Goal: Task Accomplishment & Management: Complete application form

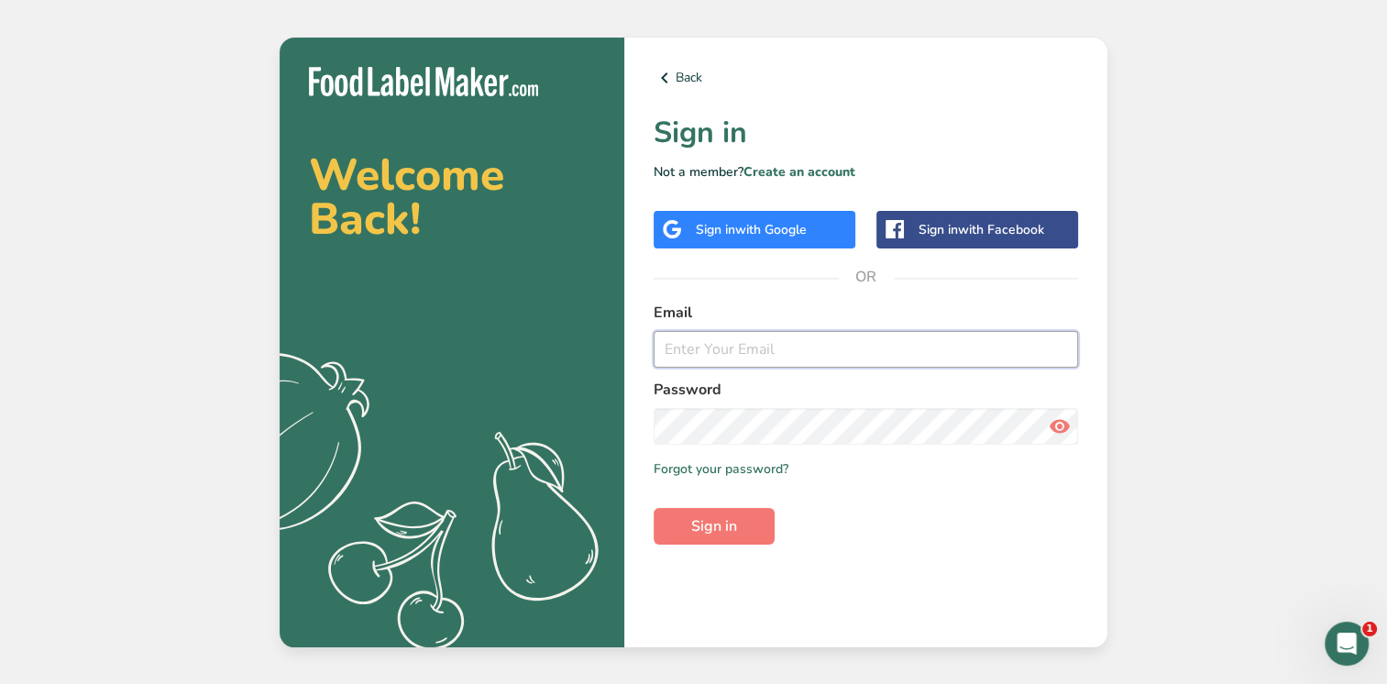
click at [691, 349] on input "email" at bounding box center [866, 349] width 425 height 37
type input "C"
type input "c"
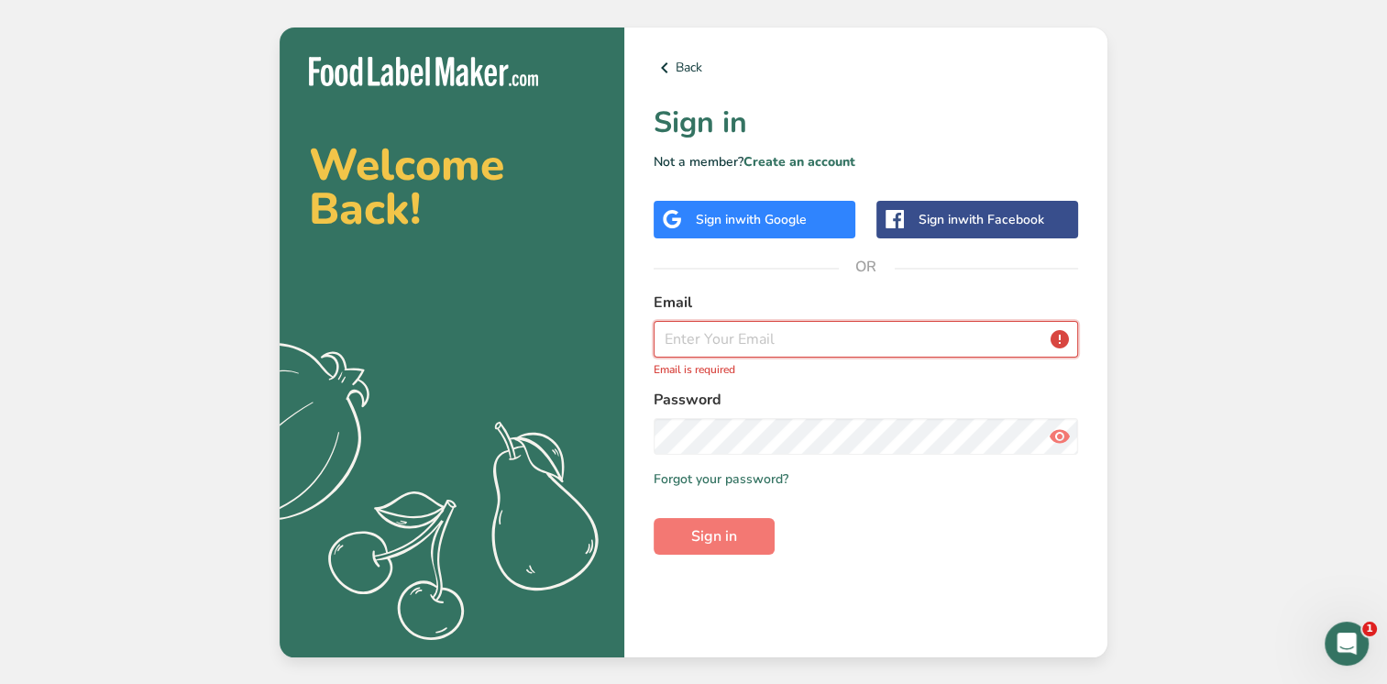
paste input "[PERSON_NAME][EMAIL_ADDRESS][DOMAIN_NAME]"
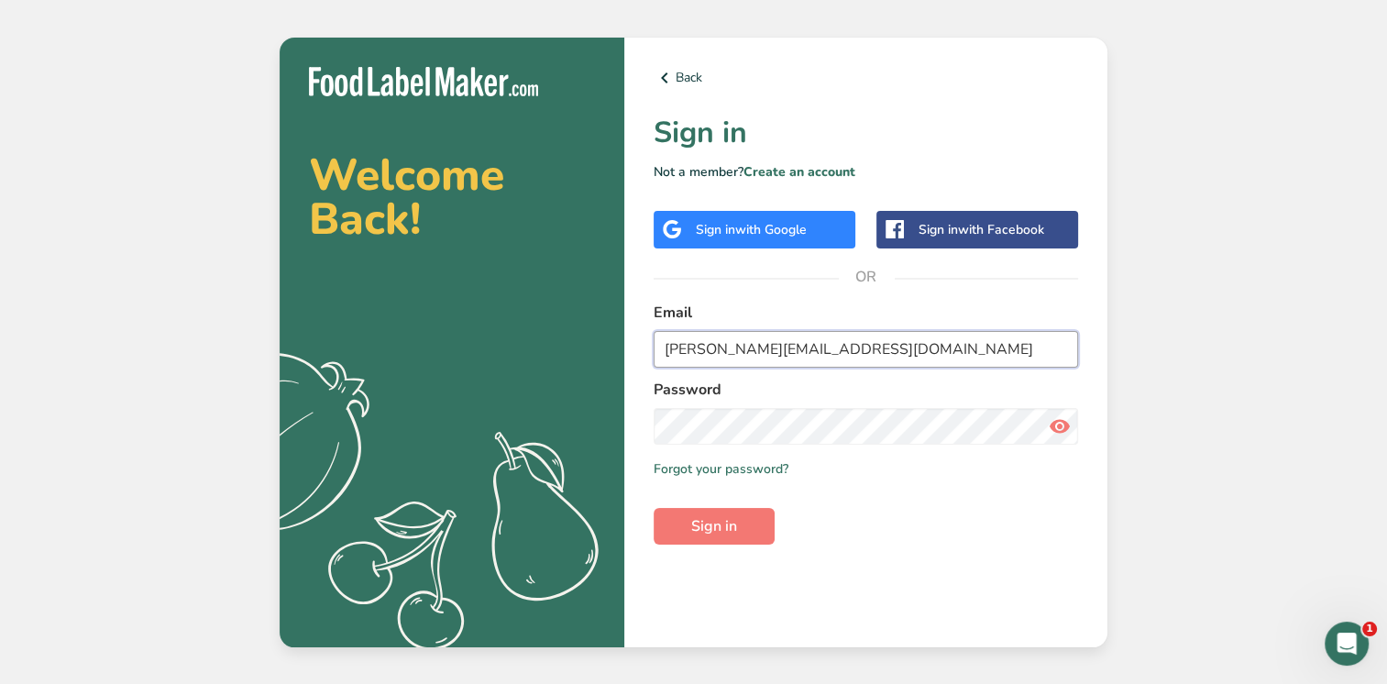
click at [666, 349] on input "[PERSON_NAME][EMAIL_ADDRESS][DOMAIN_NAME]" at bounding box center [866, 349] width 425 height 37
type input "[PERSON_NAME][EMAIL_ADDRESS][DOMAIN_NAME]"
click at [701, 533] on span "Sign in" at bounding box center [714, 526] width 46 height 22
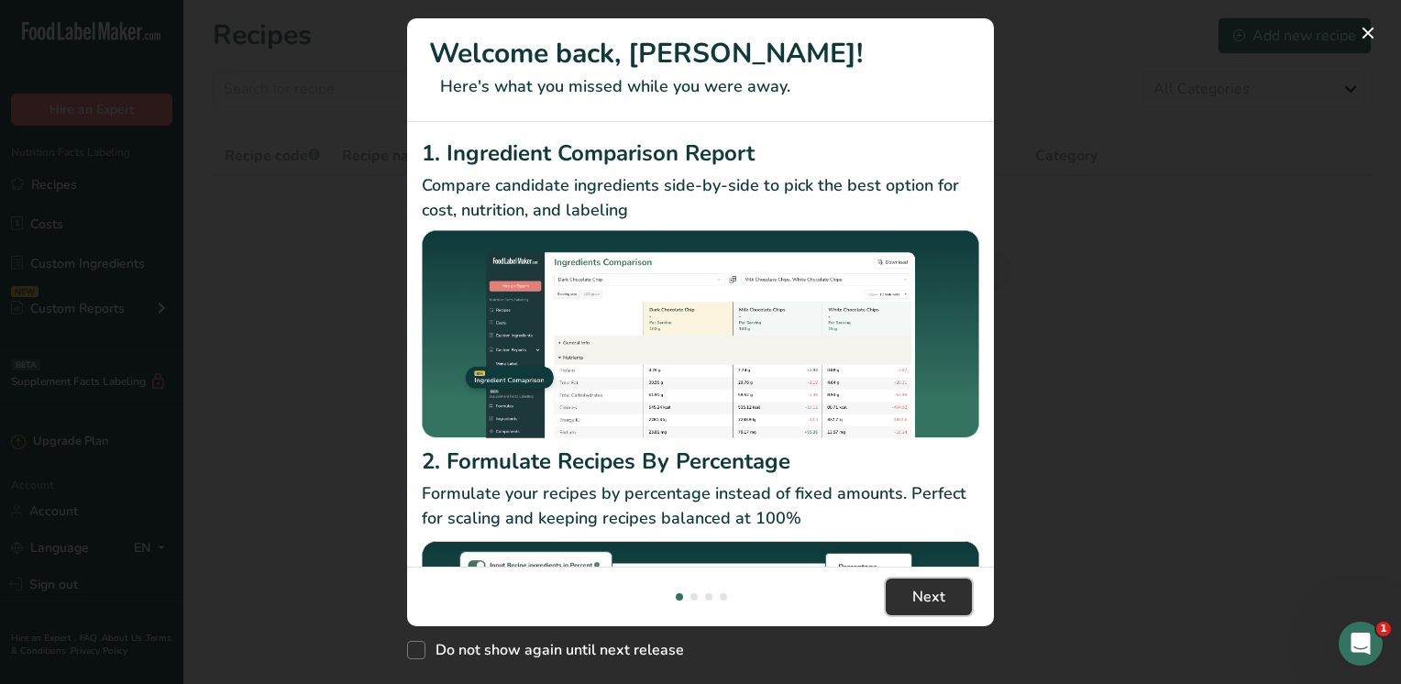
click at [918, 594] on span "Next" at bounding box center [928, 597] width 33 height 22
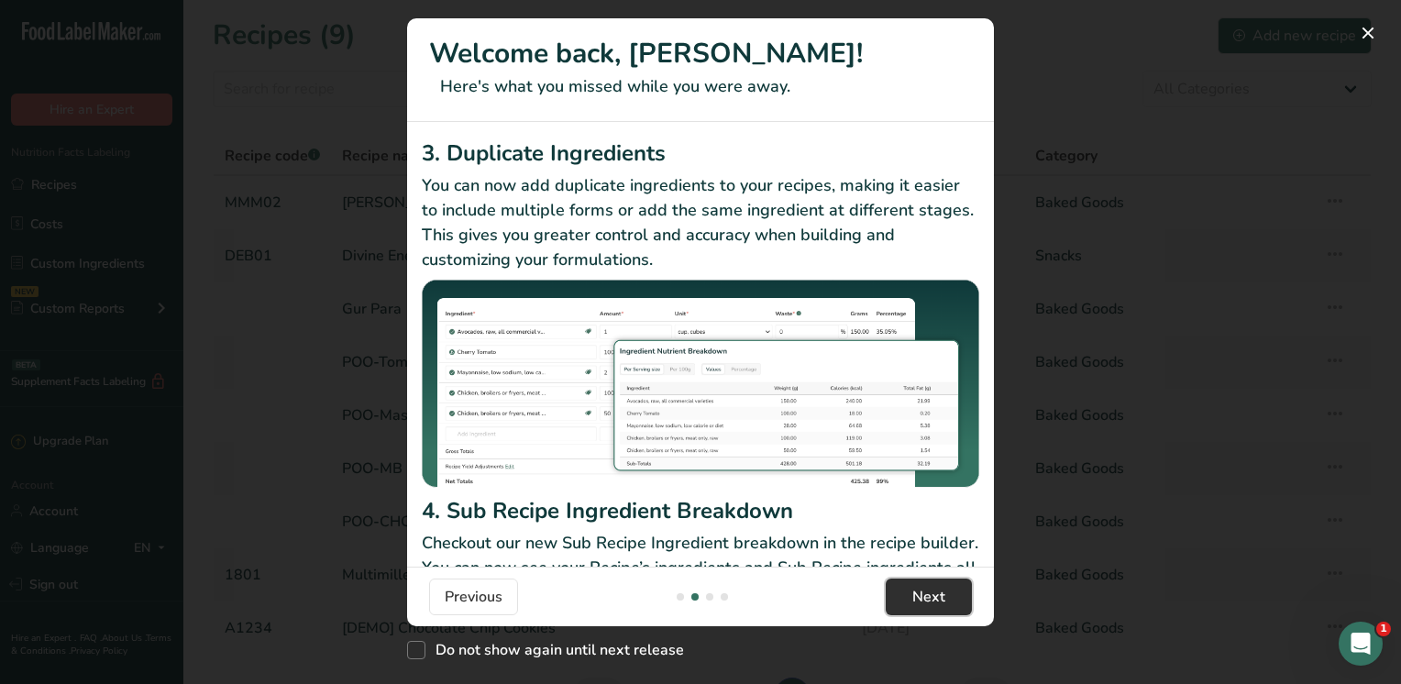
click at [918, 594] on span "Next" at bounding box center [928, 597] width 33 height 22
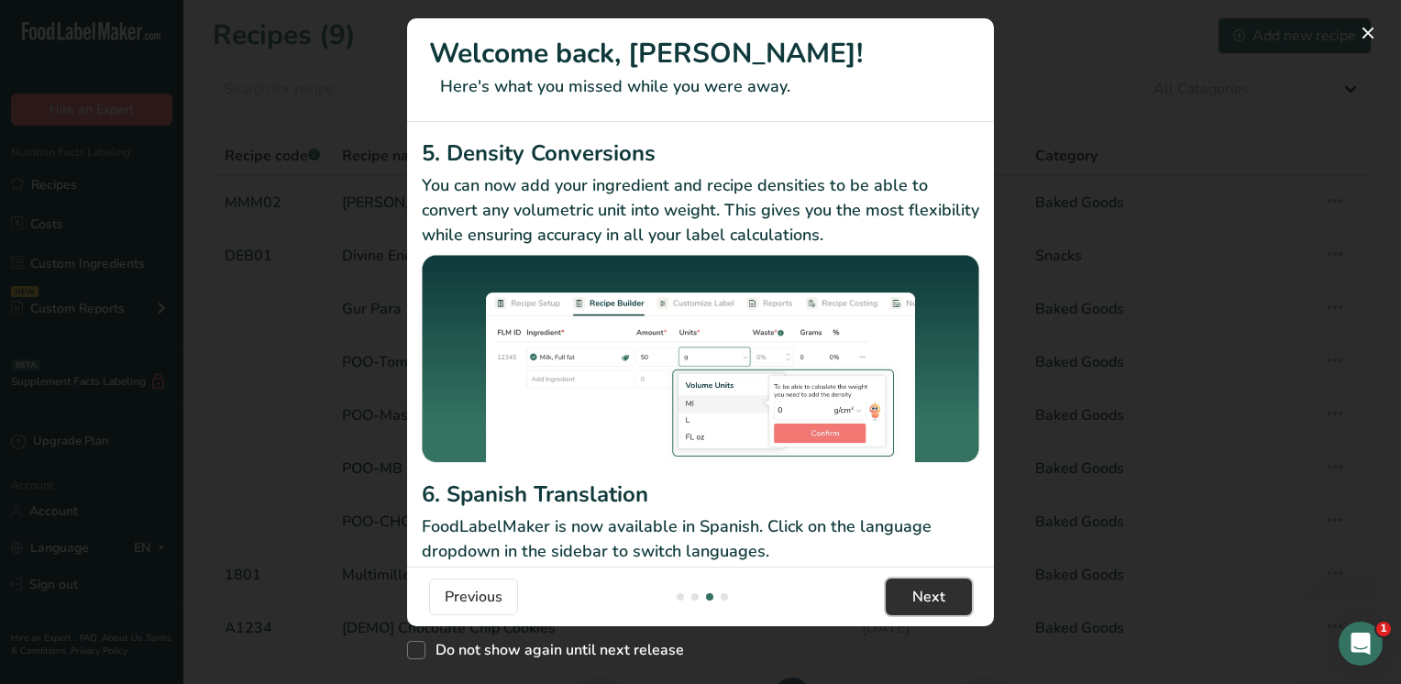
click at [918, 594] on span "Next" at bounding box center [928, 597] width 33 height 22
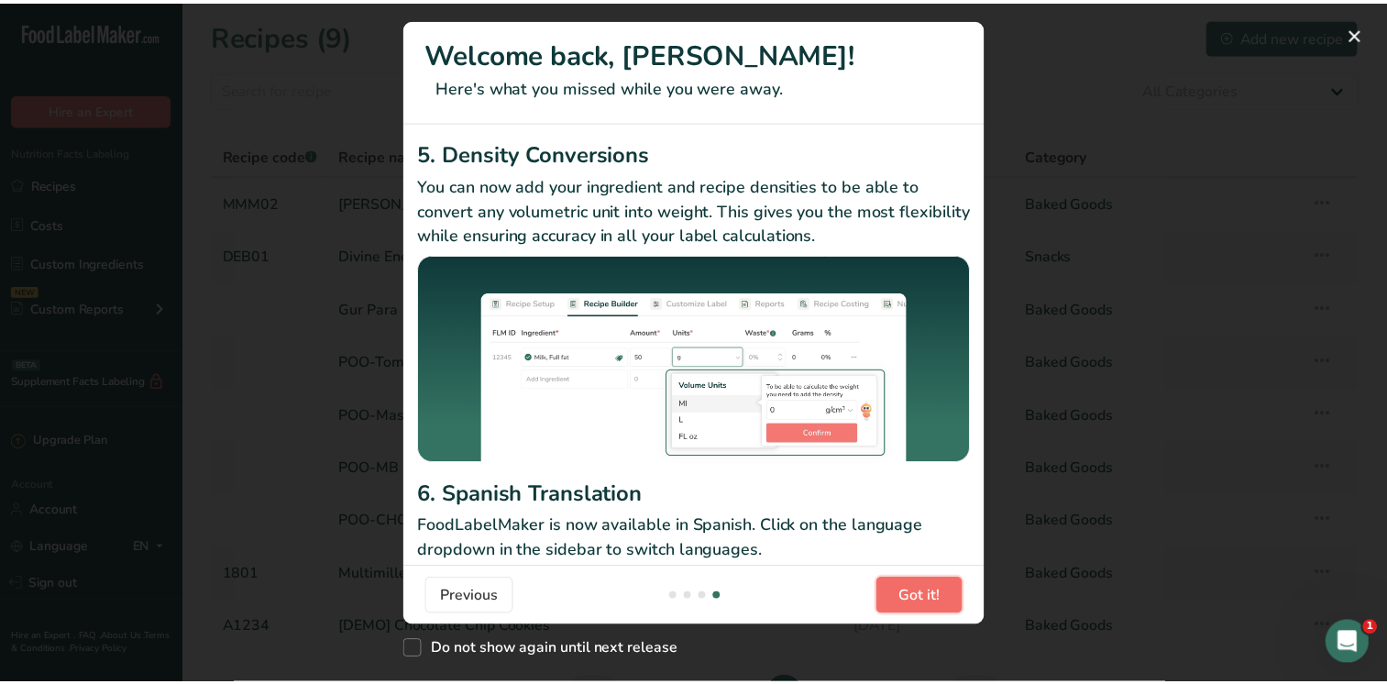
scroll to position [0, 1761]
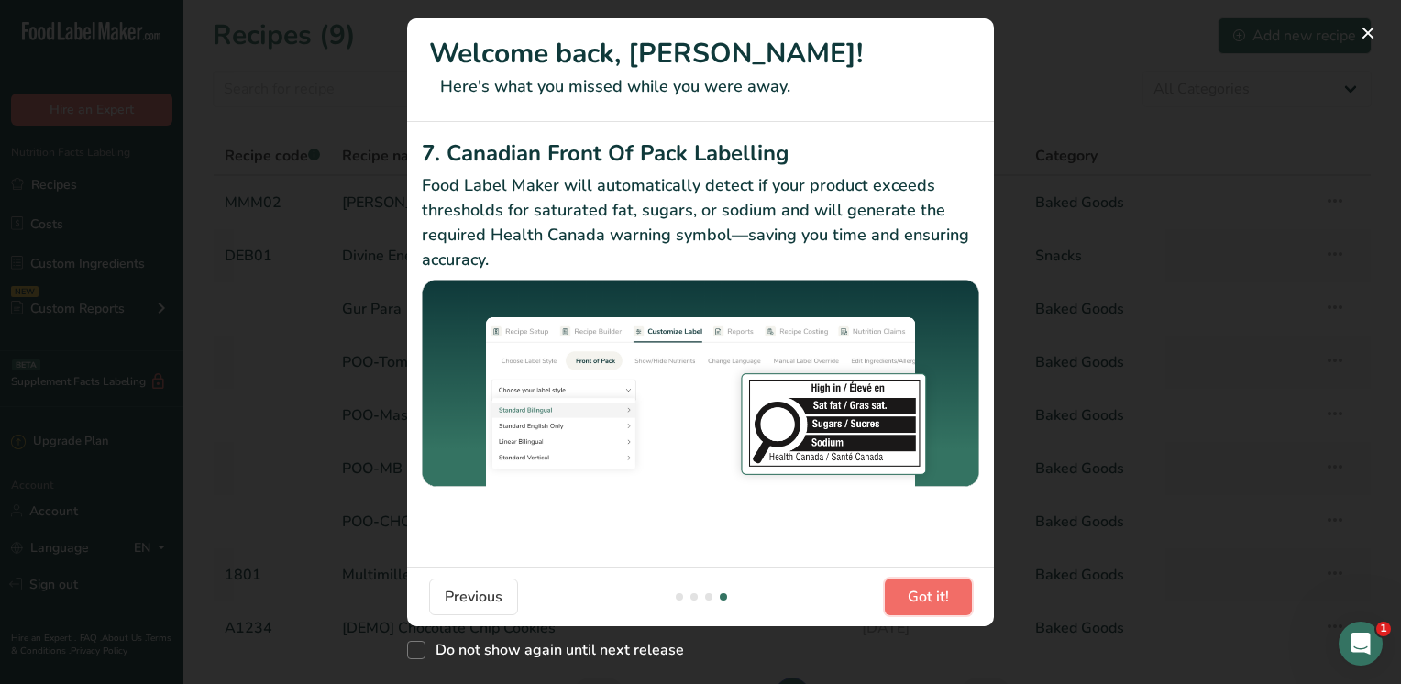
click at [918, 594] on span "Got it!" at bounding box center [928, 597] width 41 height 22
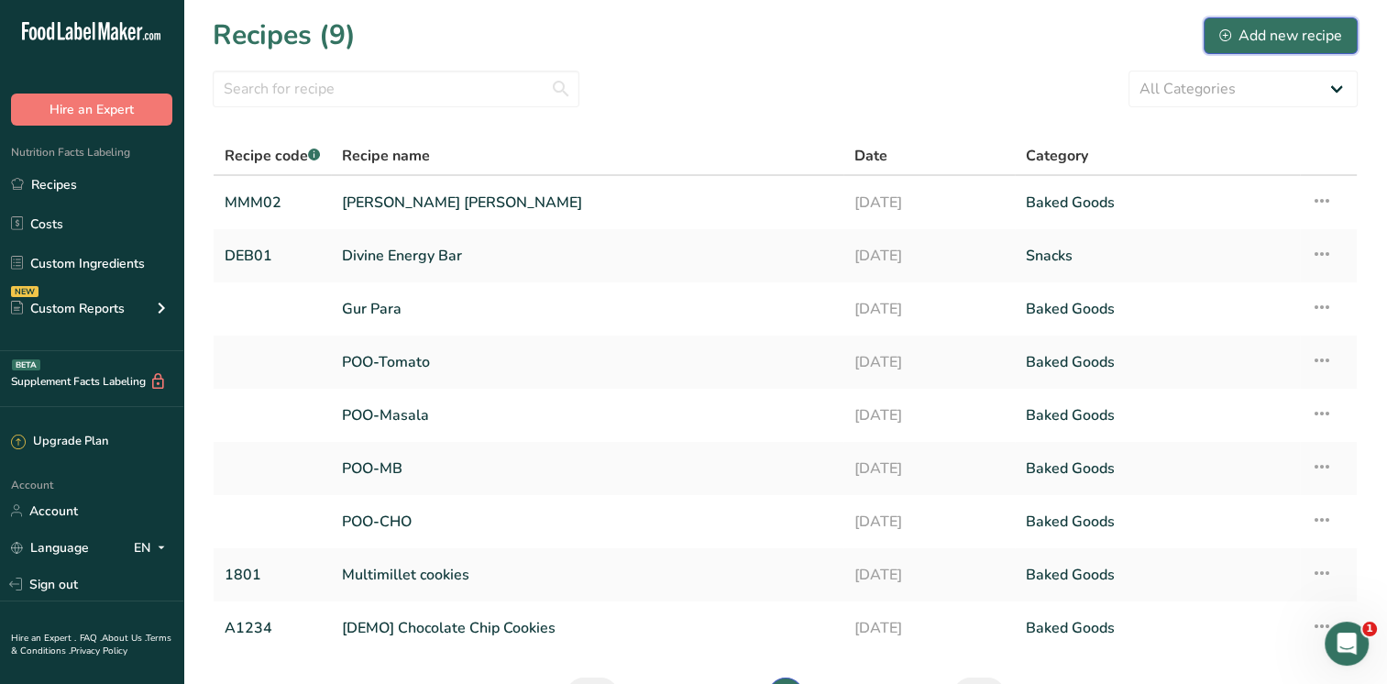
click at [1283, 32] on div "Add new recipe" at bounding box center [1281, 36] width 123 height 22
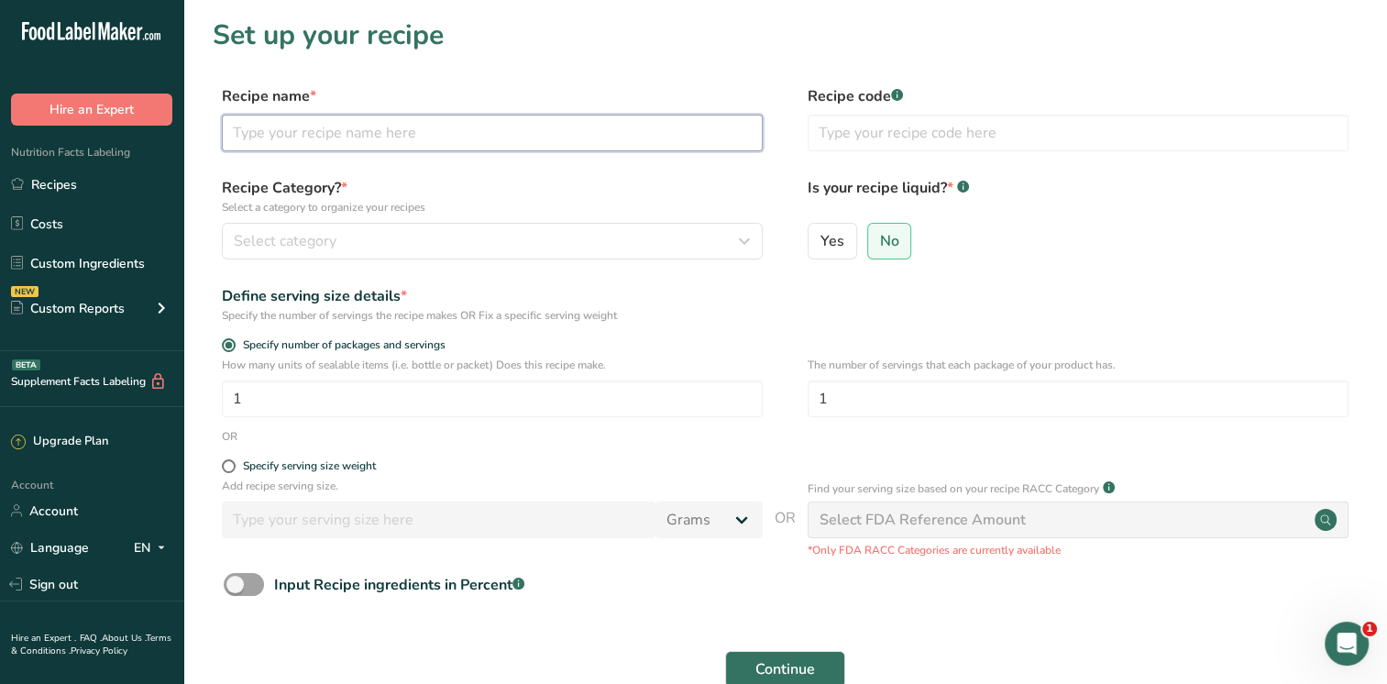
click at [569, 145] on input "text" at bounding box center [492, 133] width 541 height 37
type input "Beetroot nuggets"
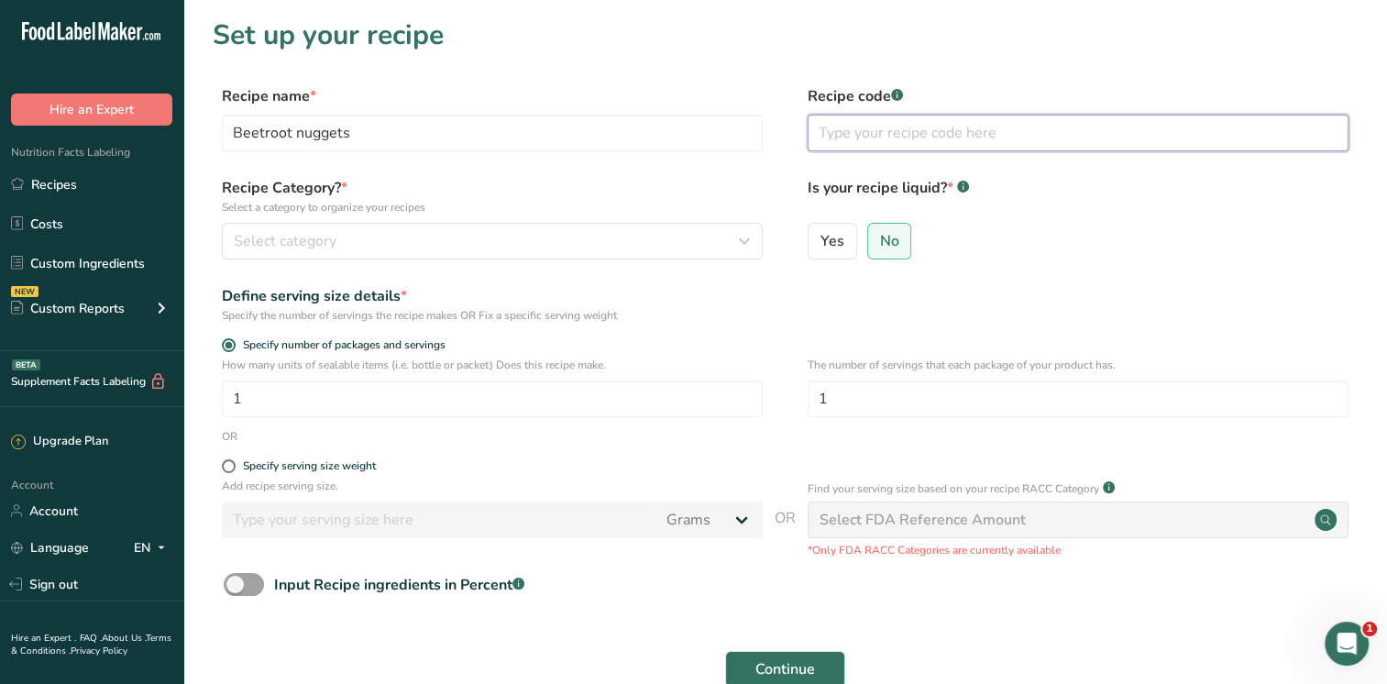
click at [836, 130] on input "text" at bounding box center [1078, 133] width 541 height 37
type input "BN01"
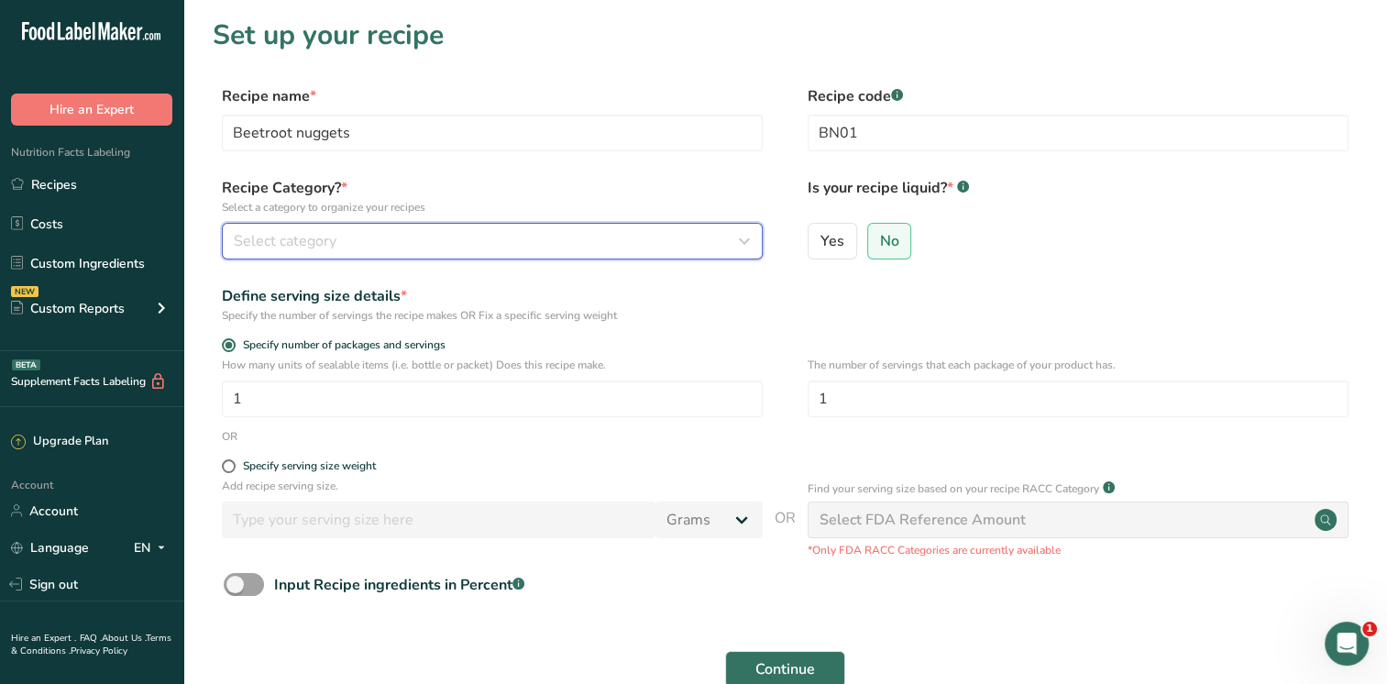
click at [514, 233] on div "Select category" at bounding box center [487, 241] width 506 height 22
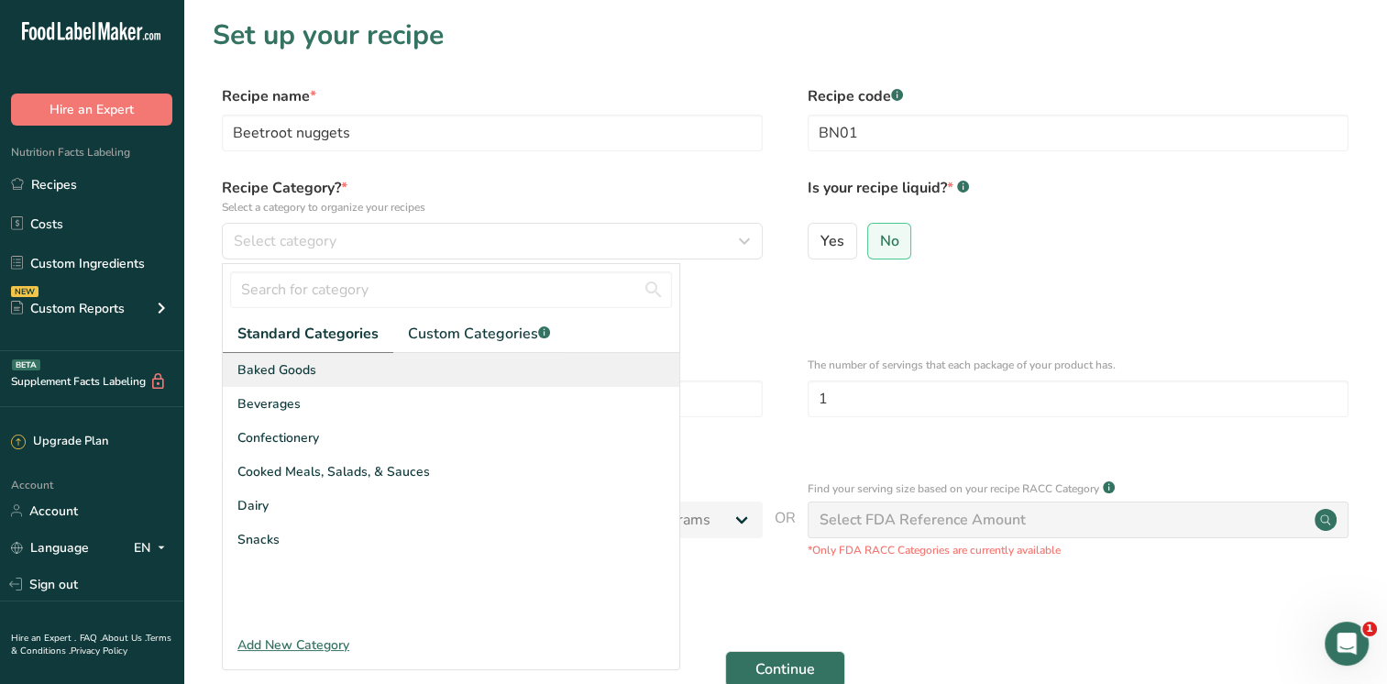
click at [333, 367] on div "Baked Goods" at bounding box center [451, 370] width 457 height 34
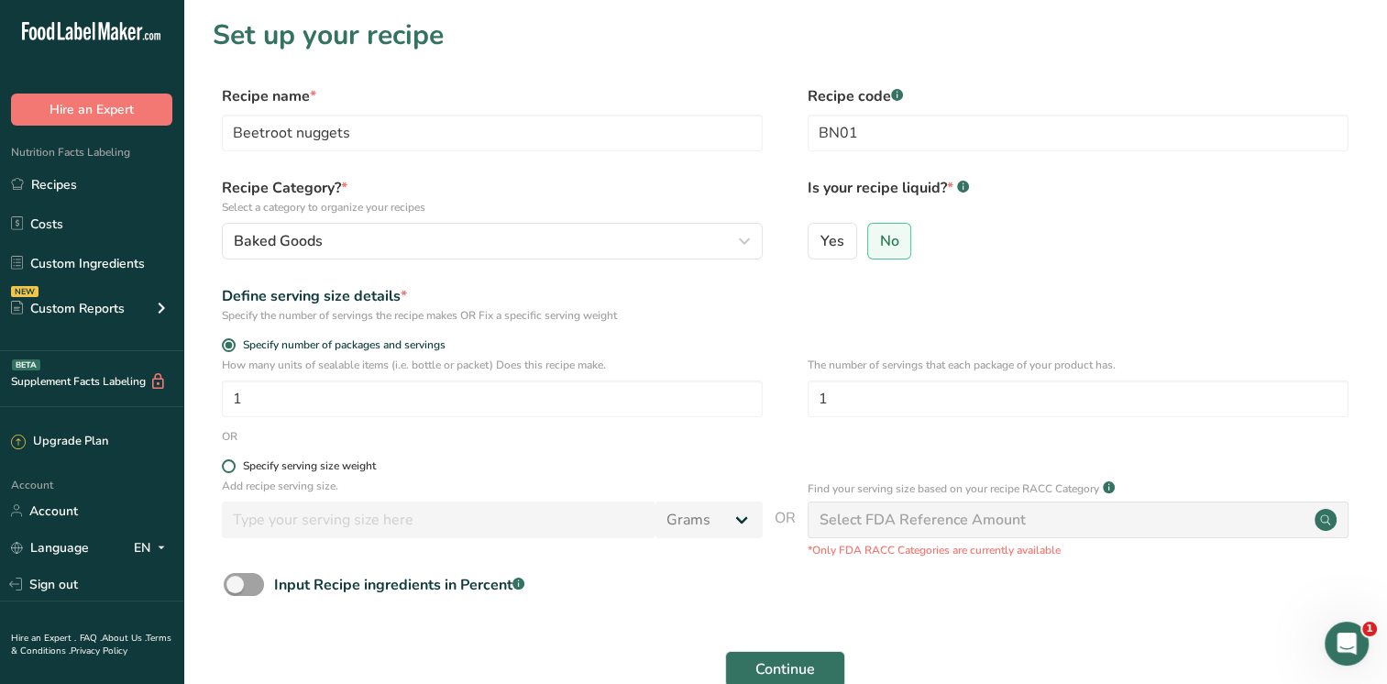
click at [235, 466] on span at bounding box center [229, 466] width 14 height 14
click at [234, 466] on input "Specify serving size weight" at bounding box center [228, 466] width 12 height 12
radio input "true"
radio input "false"
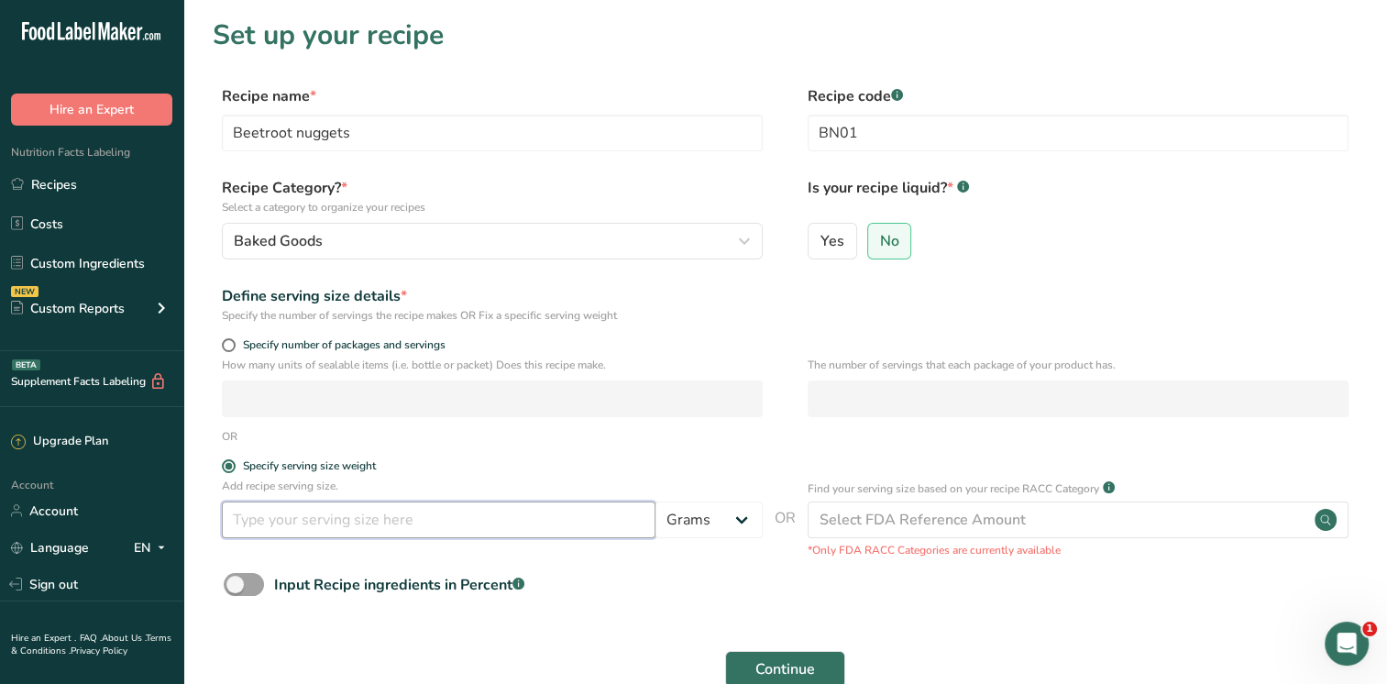
click at [282, 525] on input "number" at bounding box center [439, 520] width 434 height 37
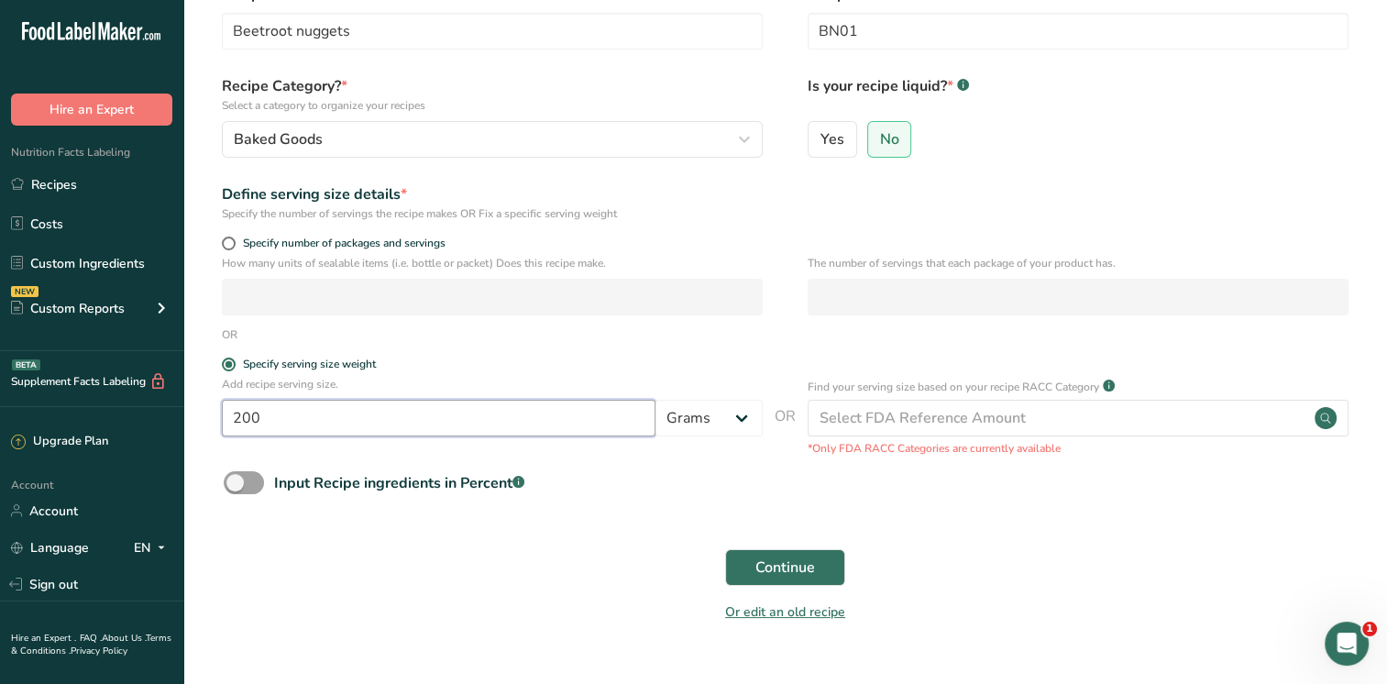
scroll to position [139, 0]
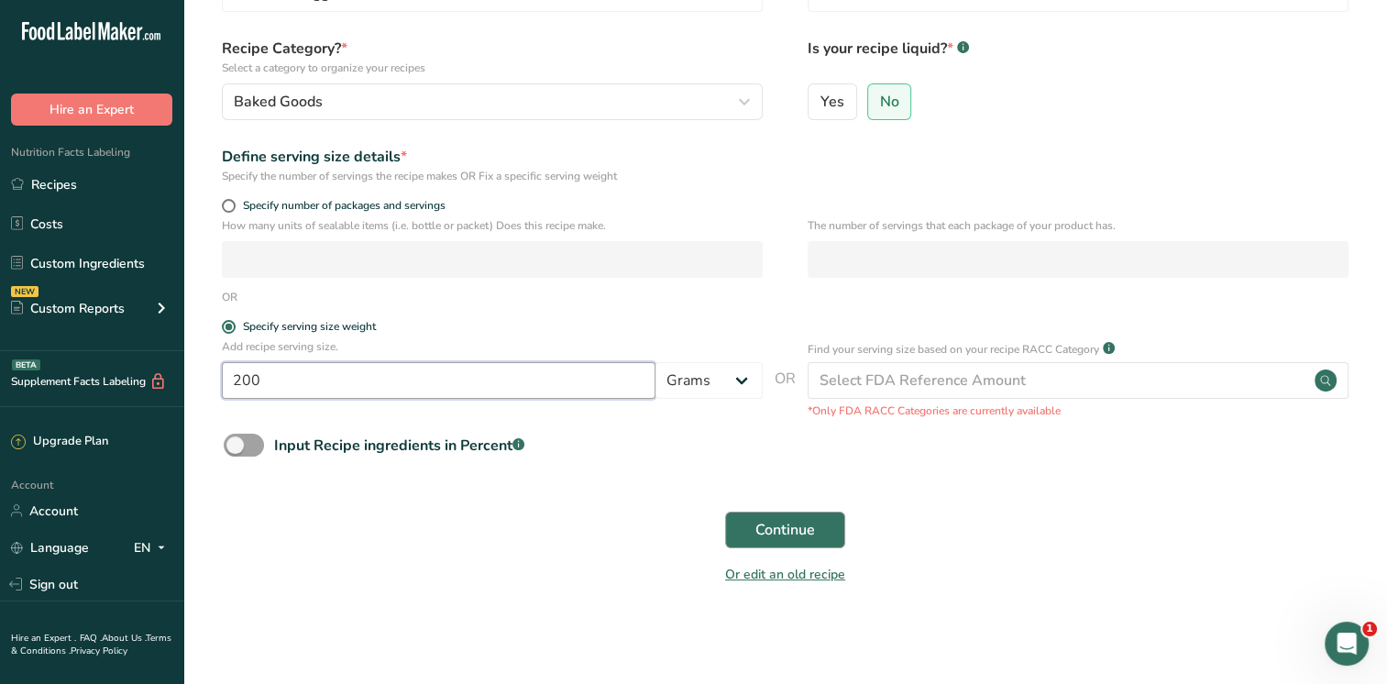
type input "200"
click at [769, 521] on span "Continue" at bounding box center [786, 530] width 60 height 22
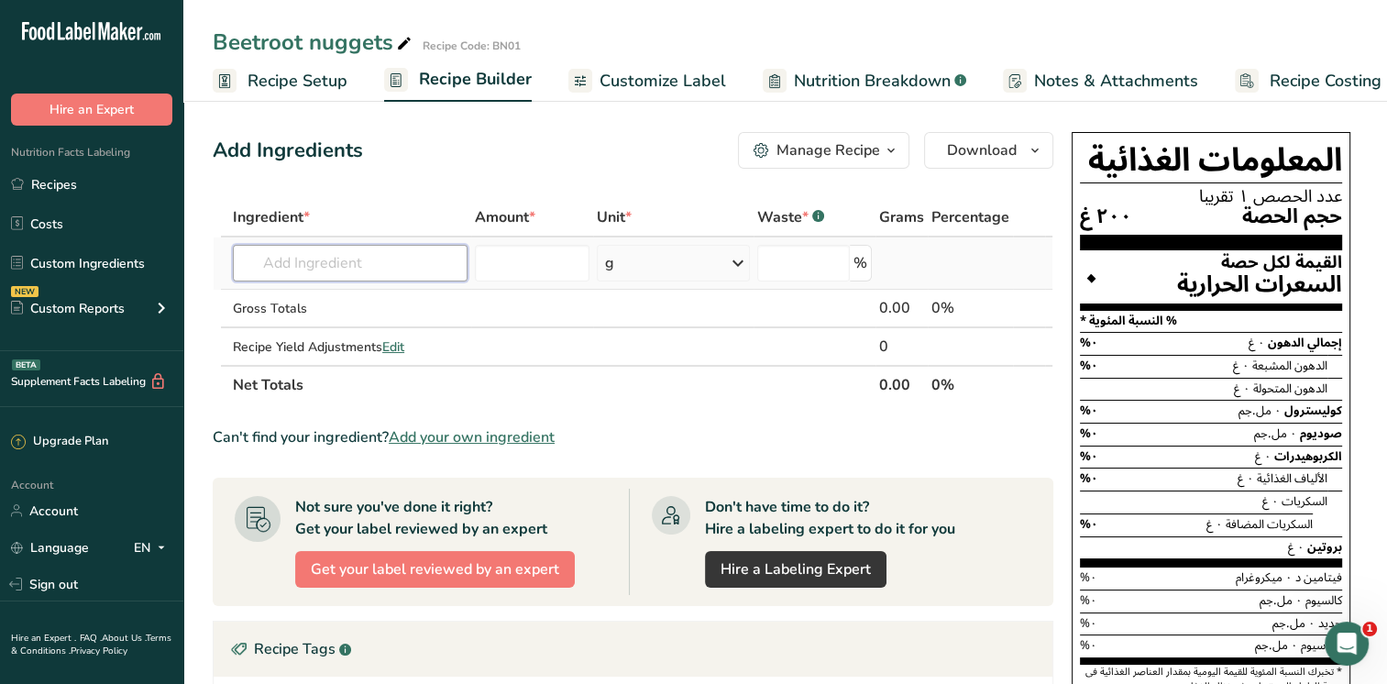
click at [378, 269] on input "text" at bounding box center [350, 263] width 235 height 37
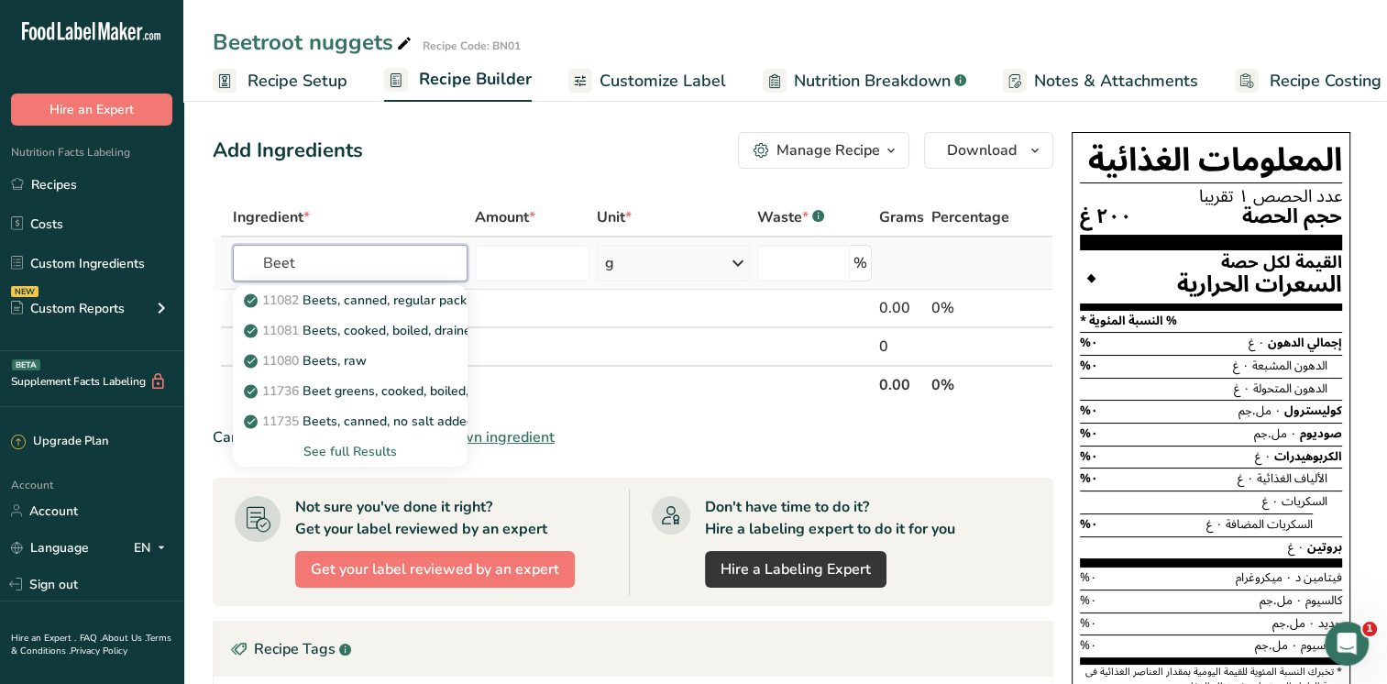
type input "Beet"
click at [331, 453] on div "See full Results" at bounding box center [350, 451] width 205 height 19
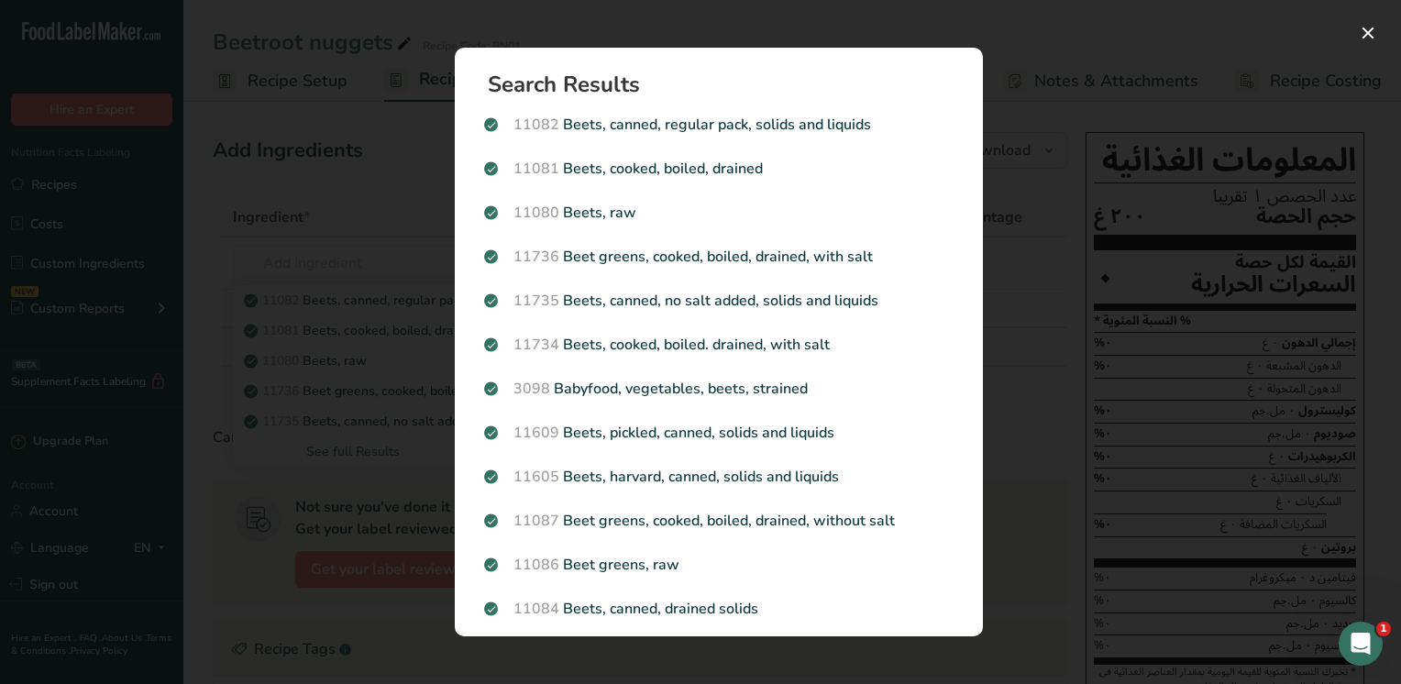
click at [160, 124] on div "Search results modal" at bounding box center [700, 342] width 1401 height 684
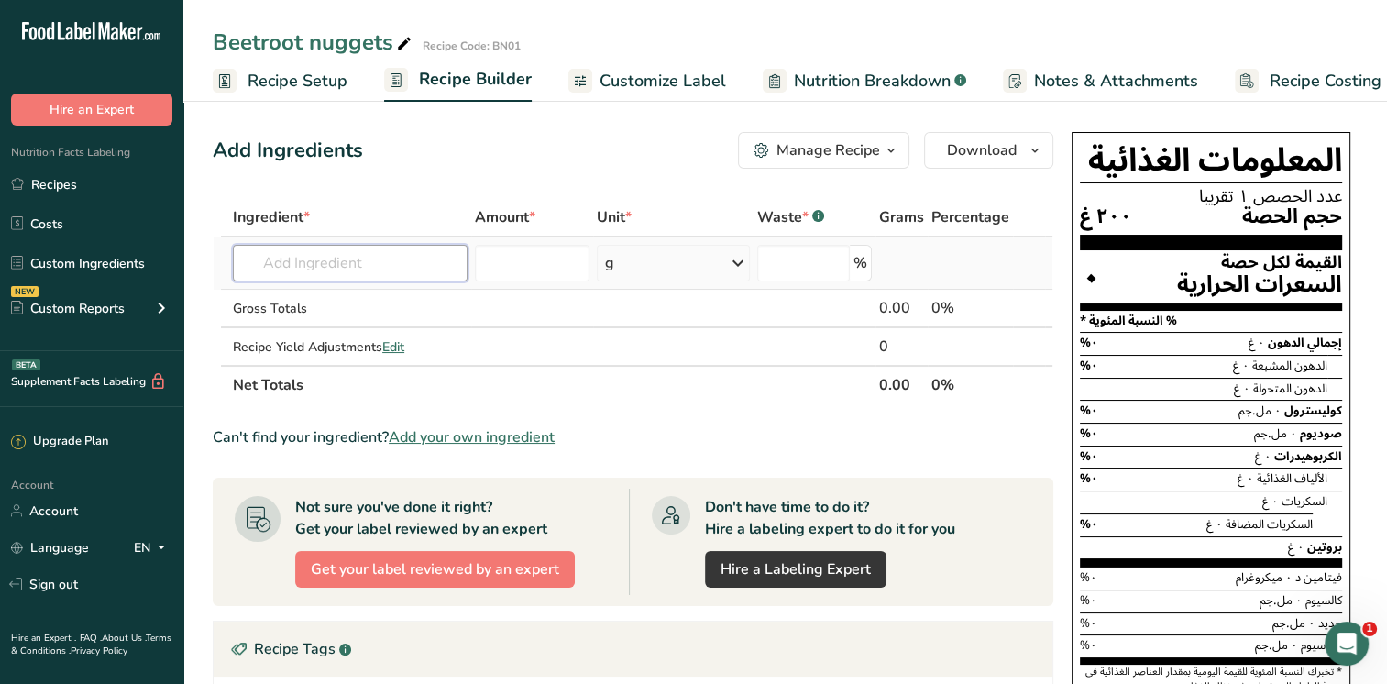
click at [285, 255] on input "text" at bounding box center [350, 263] width 235 height 37
type input "Beetroot"
click at [326, 328] on div "Add your own ingredient" at bounding box center [350, 330] width 205 height 19
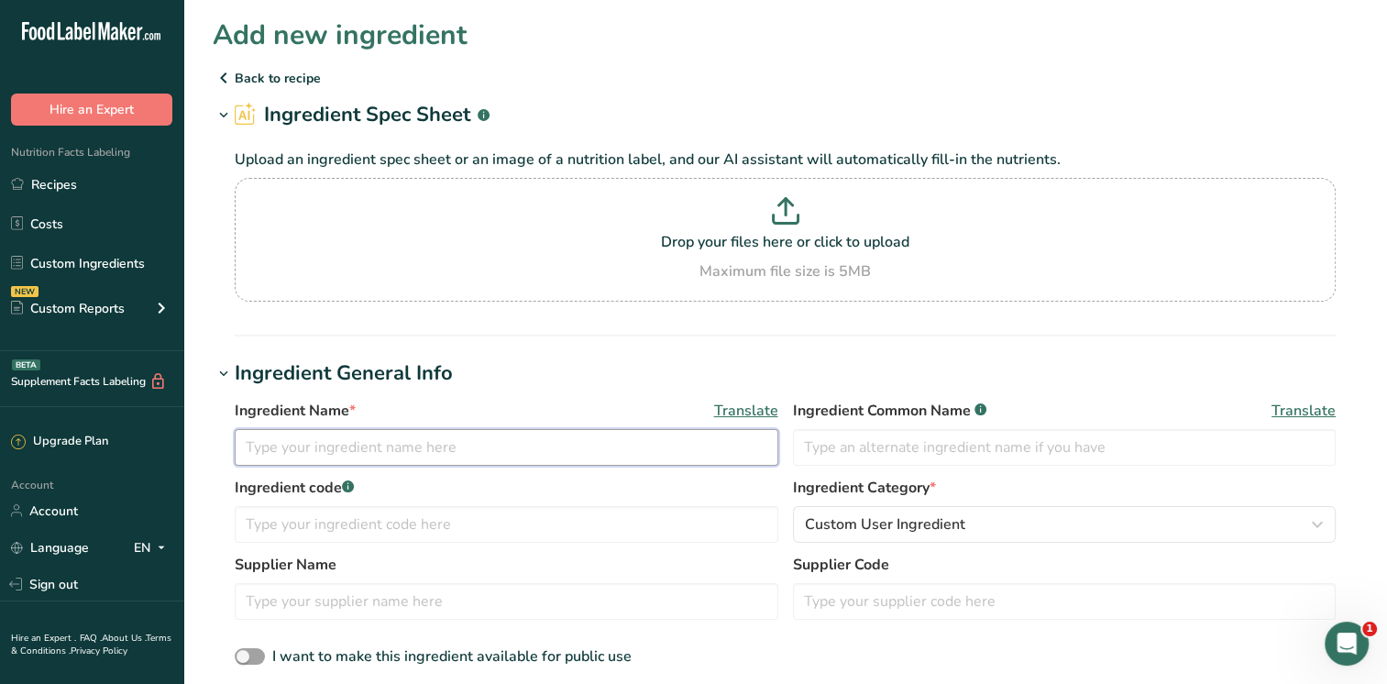
click at [409, 456] on input "text" at bounding box center [507, 447] width 544 height 37
type input "Beetroot"
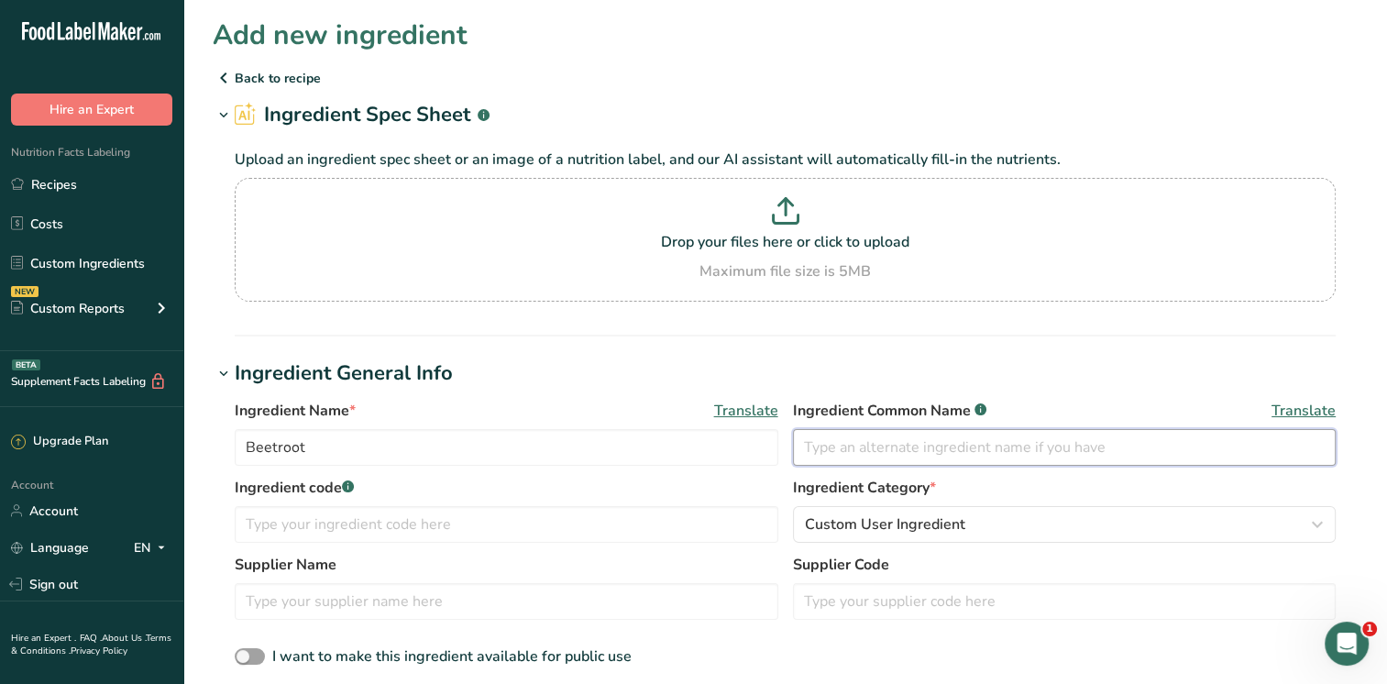
click at [915, 450] on input "text" at bounding box center [1065, 447] width 544 height 37
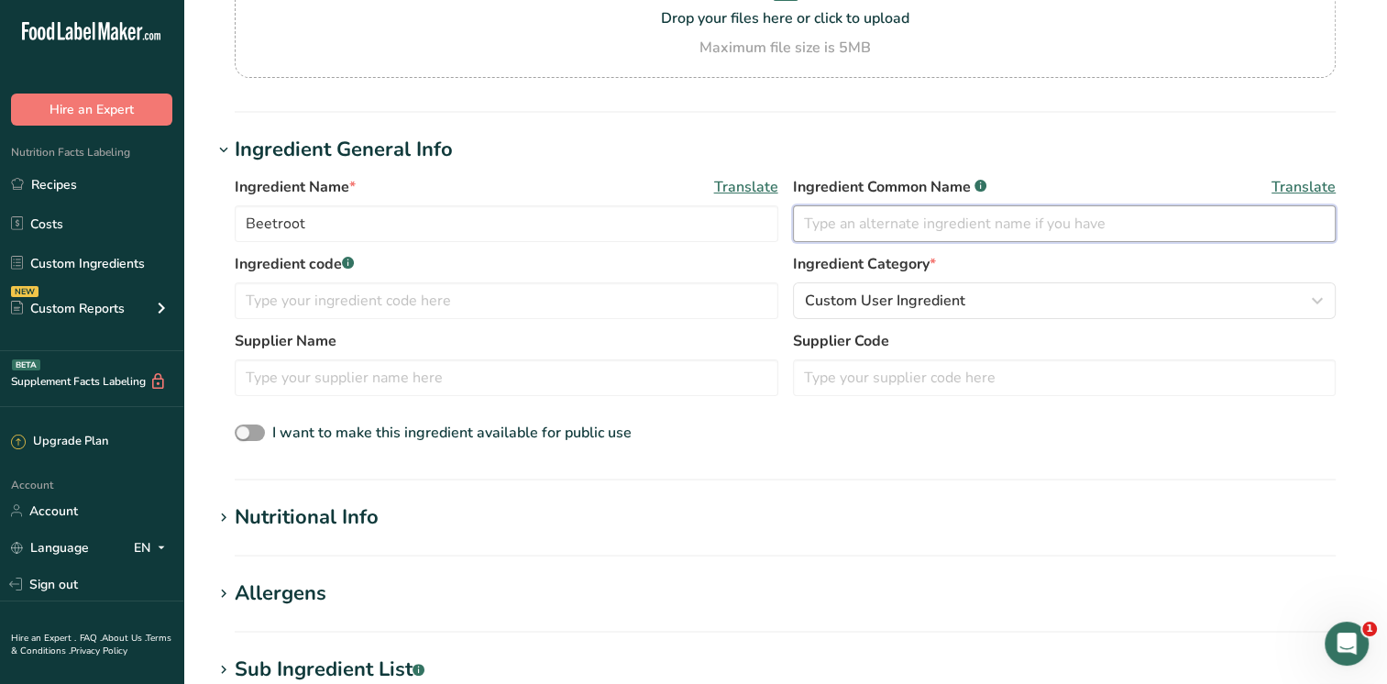
scroll to position [247, 0]
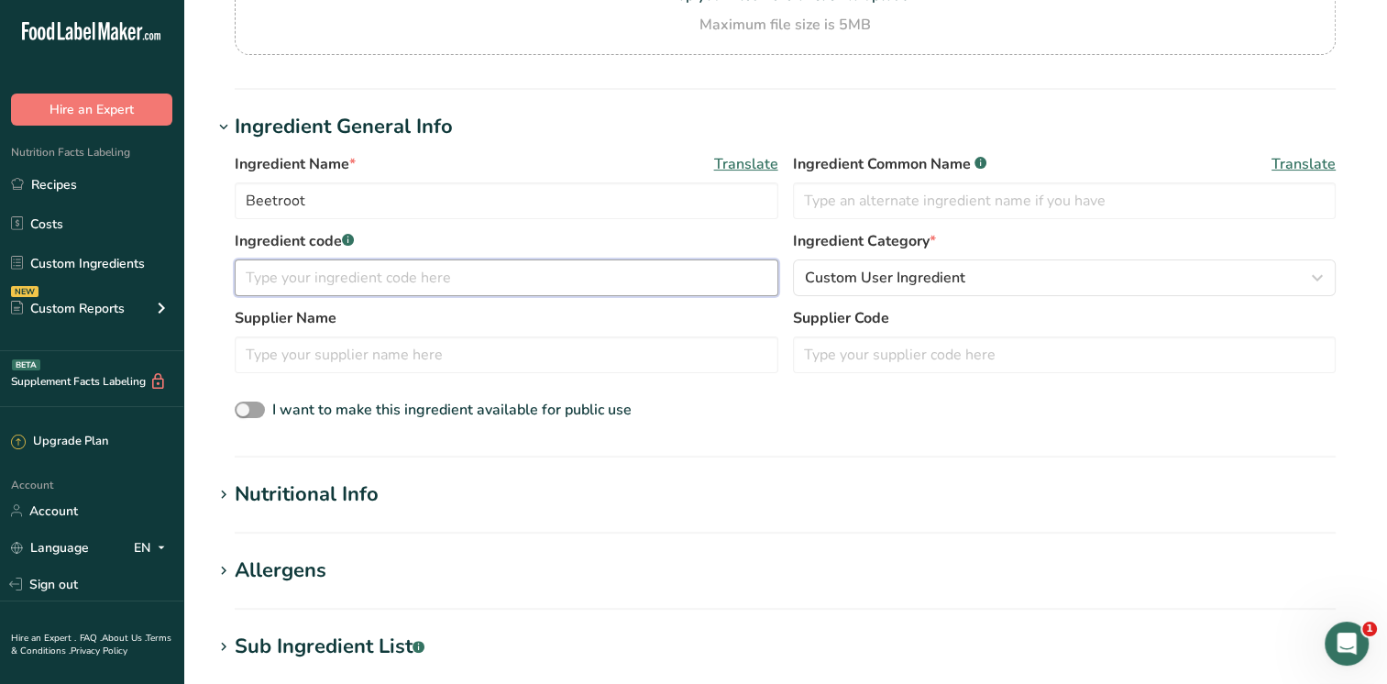
click at [392, 281] on input "text" at bounding box center [507, 278] width 544 height 37
type input "BT01"
